Goal: Task Accomplishment & Management: Use online tool/utility

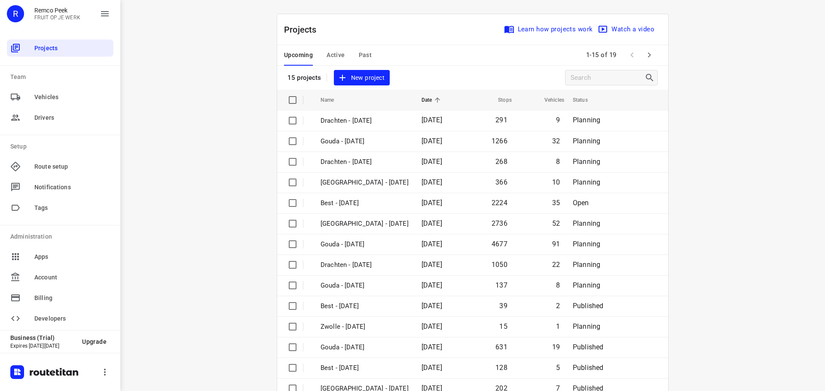
click at [62, 60] on ul "Projects Team Vehicles Drivers Setup Route setup Notifications Tags Administrat…" at bounding box center [60, 183] width 107 height 298
click at [64, 54] on div "Projects" at bounding box center [60, 48] width 107 height 17
click at [333, 51] on span "Active" at bounding box center [335, 55] width 18 height 11
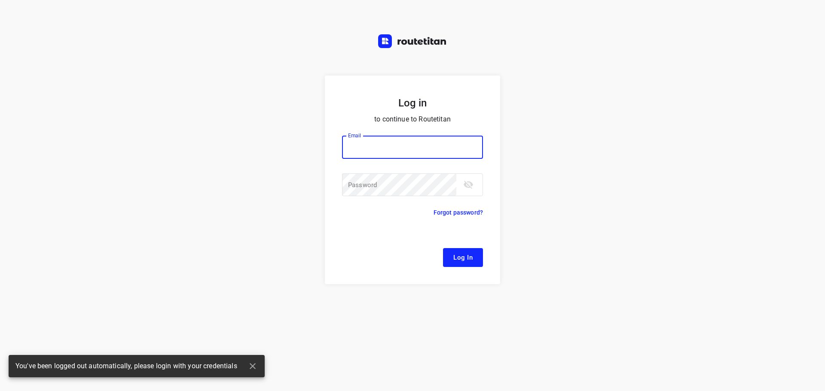
type input "[EMAIL_ADDRESS][DOMAIN_NAME]"
click at [467, 249] on button "Log In" at bounding box center [463, 257] width 40 height 19
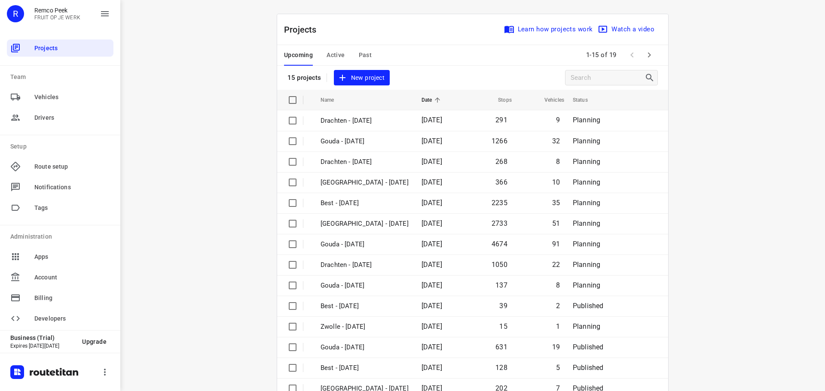
click at [331, 58] on span "Active" at bounding box center [335, 55] width 18 height 11
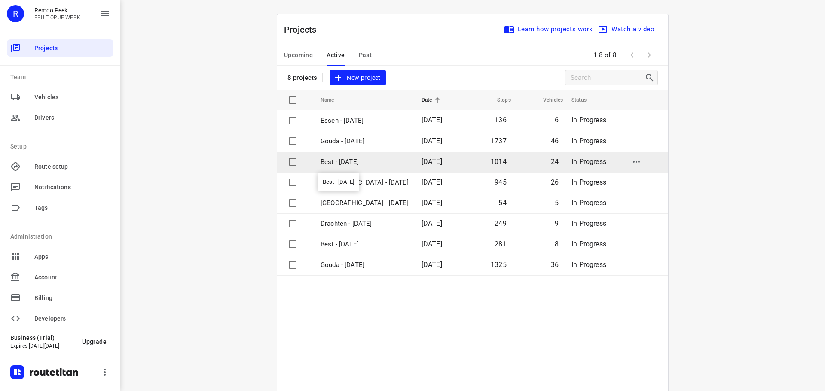
click at [339, 158] on p "Best - [DATE]" at bounding box center [364, 162] width 88 height 10
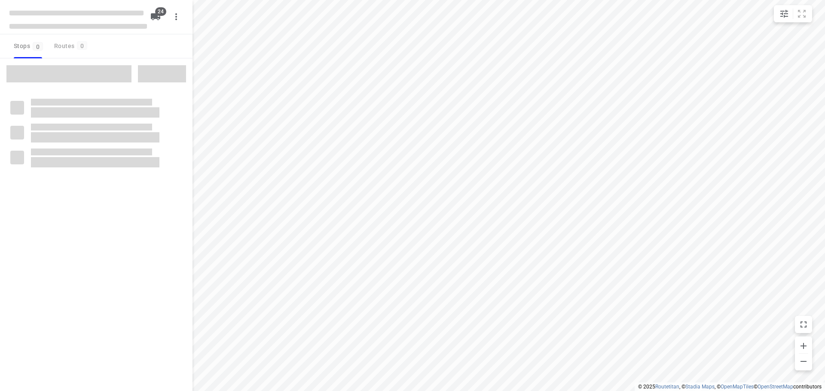
type input "distance"
checkbox input "true"
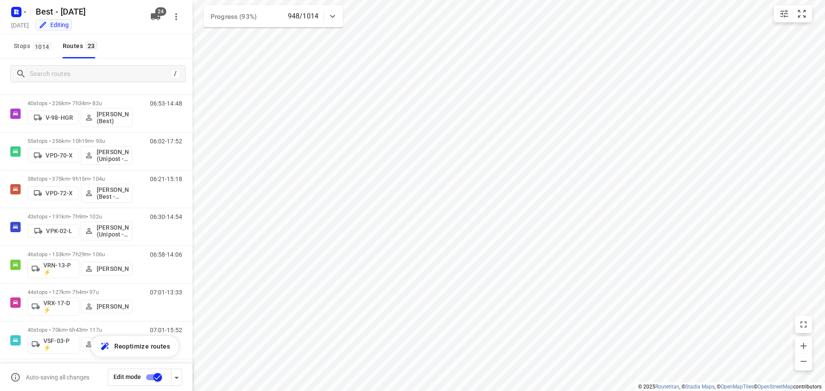
scroll to position [324, 0]
